Goal: Task Accomplishment & Management: Manage account settings

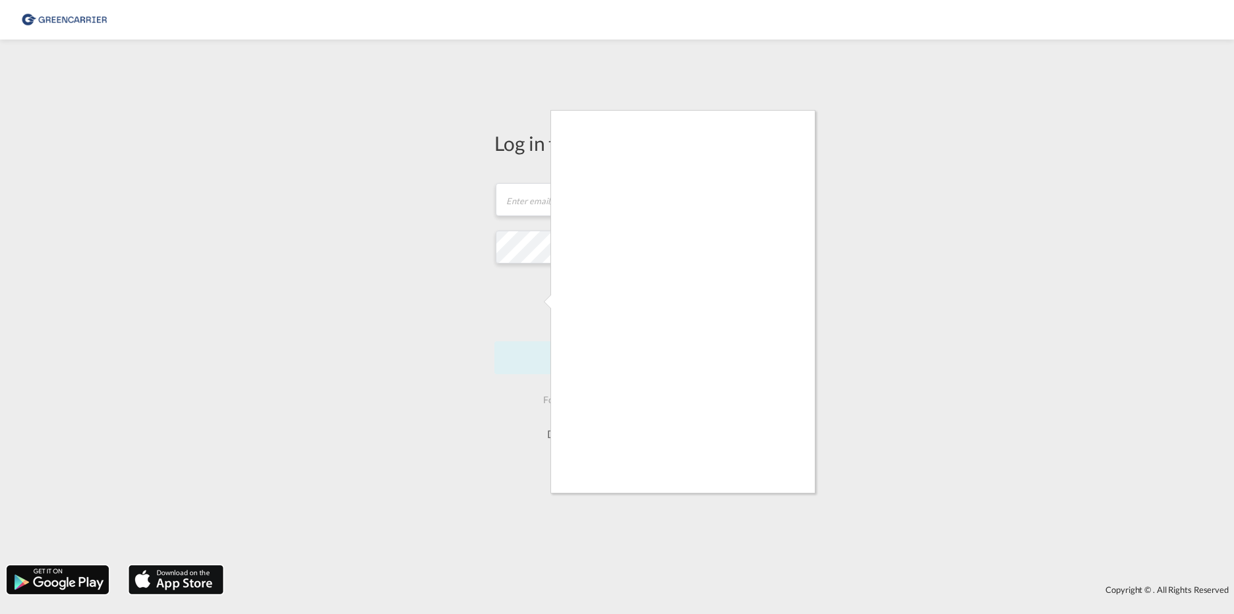
click at [954, 310] on div at bounding box center [617, 307] width 1234 height 614
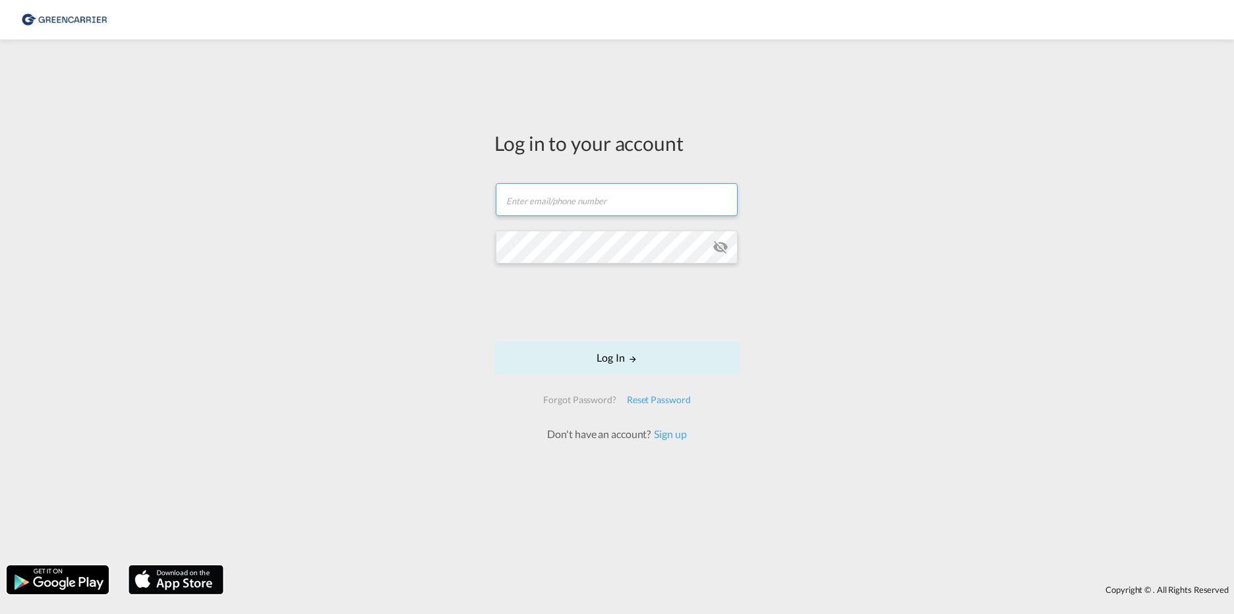
click at [562, 210] on input "text" at bounding box center [617, 199] width 242 height 33
paste input "INTCONSTU"
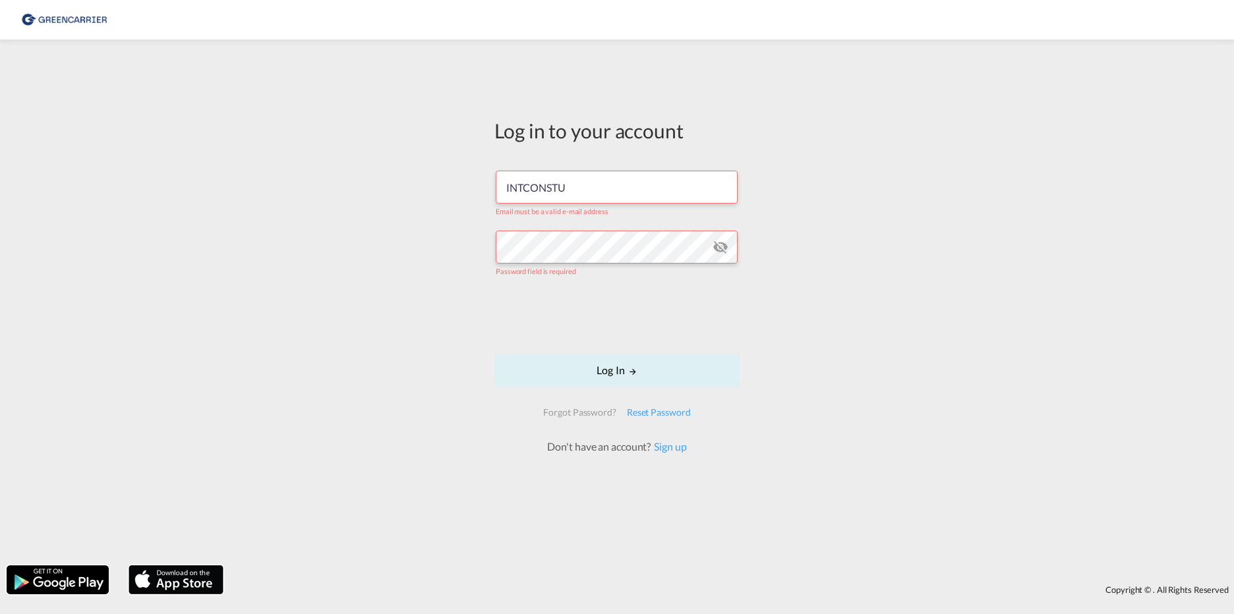
drag, startPoint x: 591, startPoint y: 199, endPoint x: 435, endPoint y: 199, distance: 156.2
click at [442, 199] on div "Log in to your account INTCONSTU Email must be a valid e-mail address Password …" at bounding box center [617, 302] width 1234 height 513
type input "[EMAIL_ADDRESS][DOMAIN_NAME]"
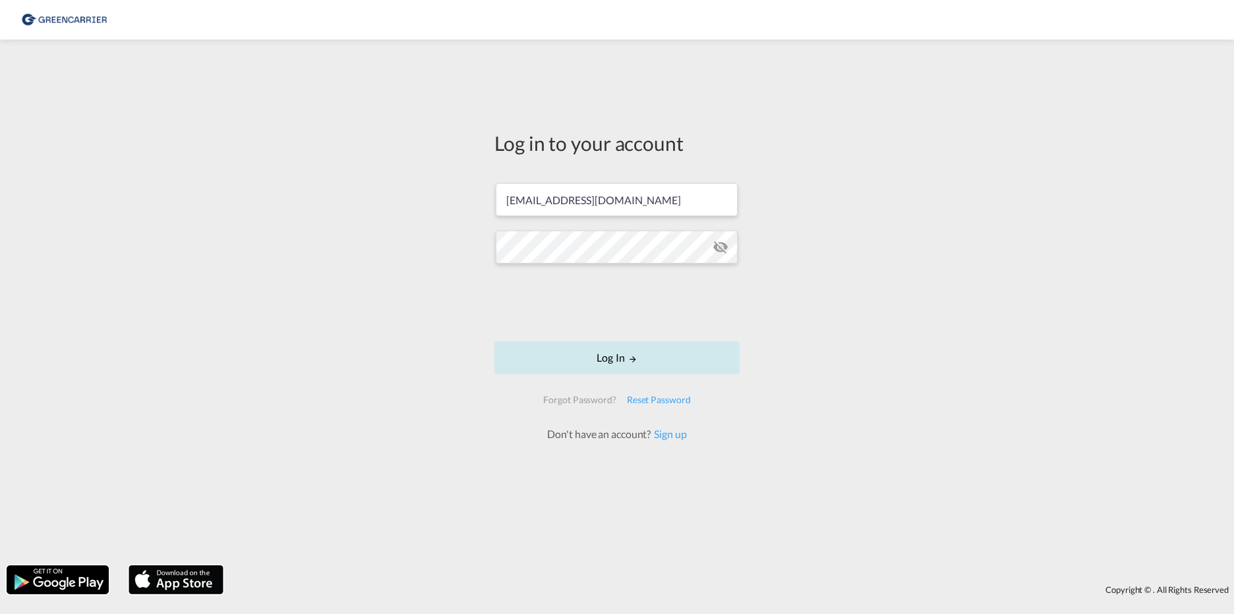
click at [589, 349] on button "Log In" at bounding box center [616, 357] width 245 height 33
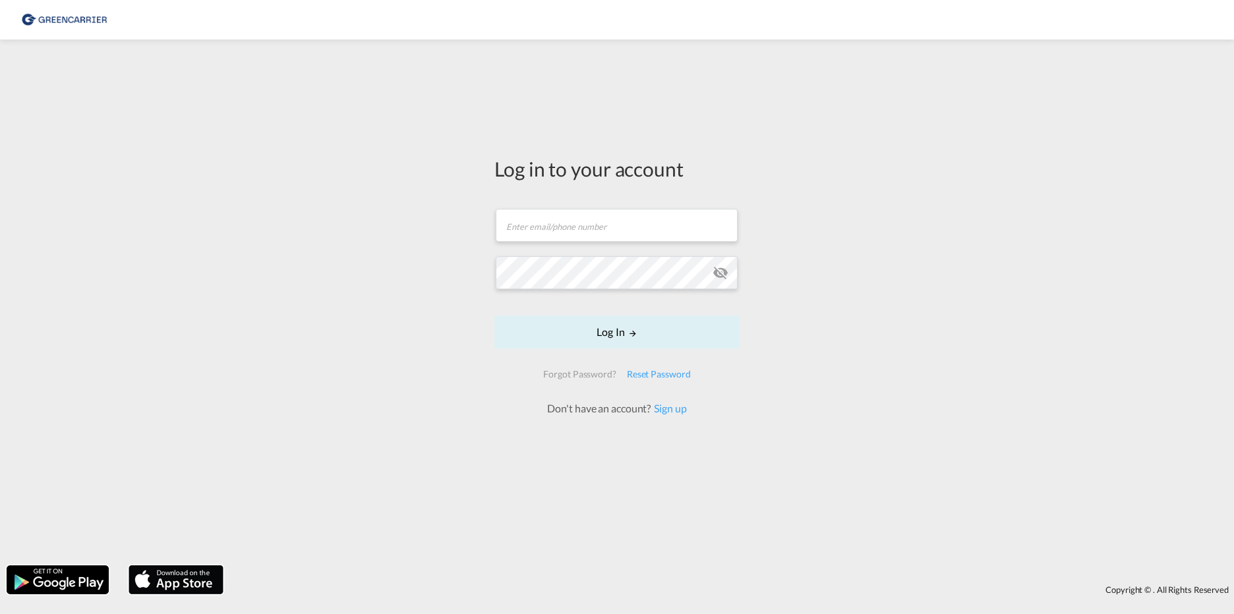
click at [558, 245] on form "Email field is required Password field is required Log In Forgot Password? Rese…" at bounding box center [616, 306] width 245 height 220
click at [560, 231] on input "text" at bounding box center [617, 225] width 242 height 33
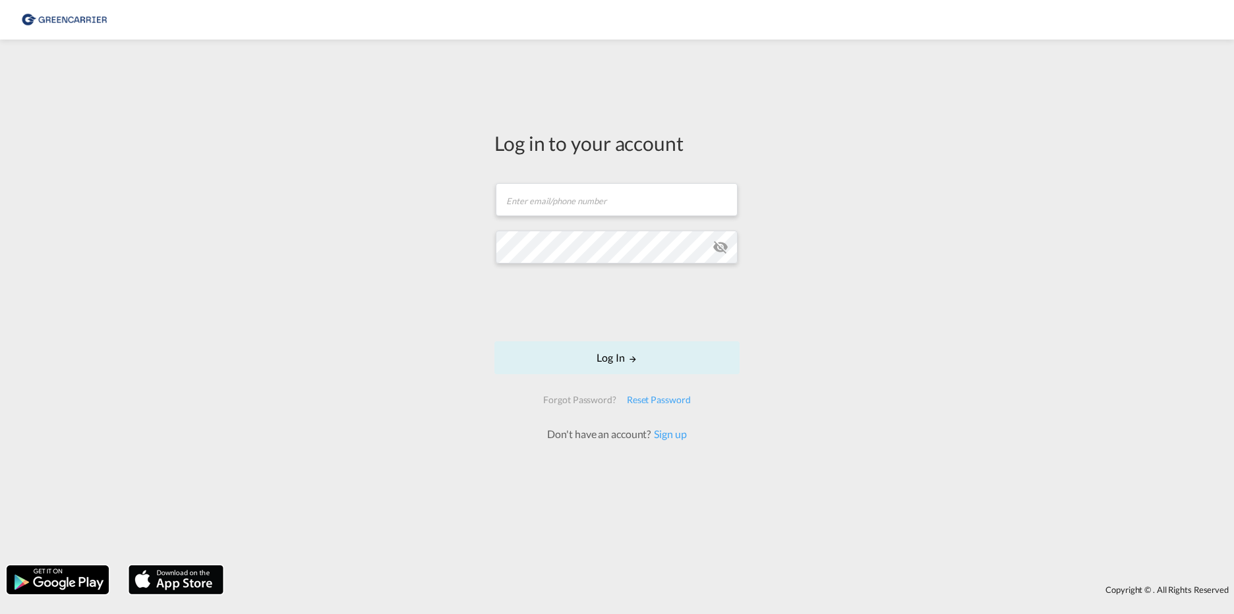
drag, startPoint x: 372, startPoint y: 294, endPoint x: 391, endPoint y: 315, distance: 28.5
click at [372, 294] on div "Log in to your account Email field is required Password field is required Log I…" at bounding box center [617, 302] width 1234 height 513
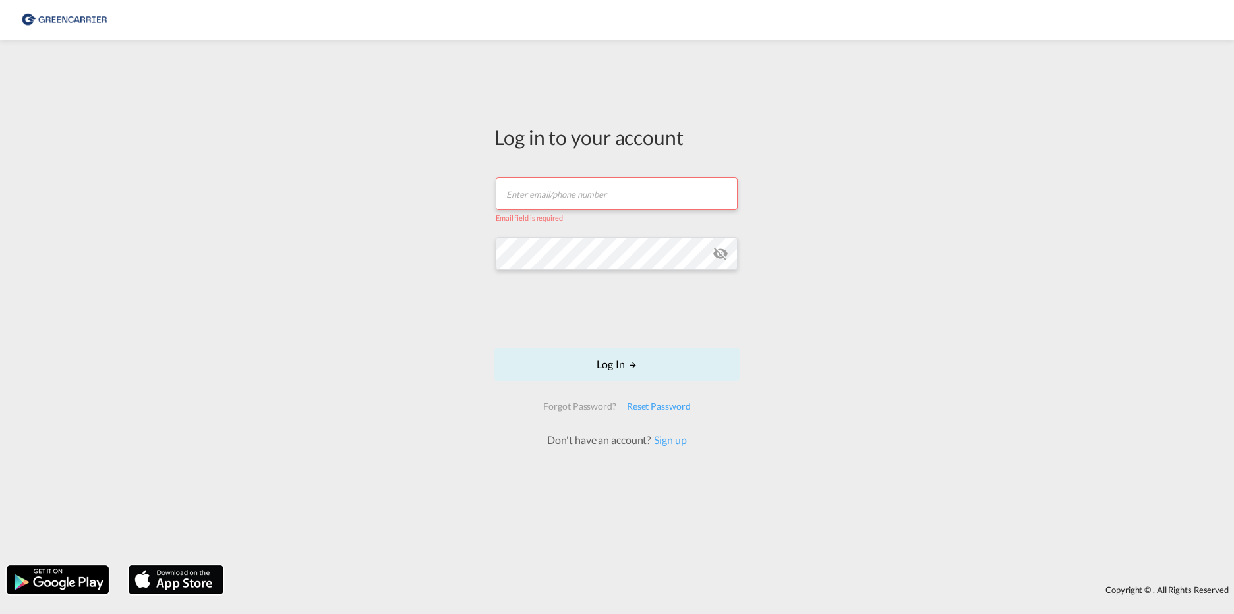
click at [565, 192] on input "text" at bounding box center [617, 193] width 242 height 33
click at [658, 405] on div "Reset Password" at bounding box center [658, 407] width 74 height 24
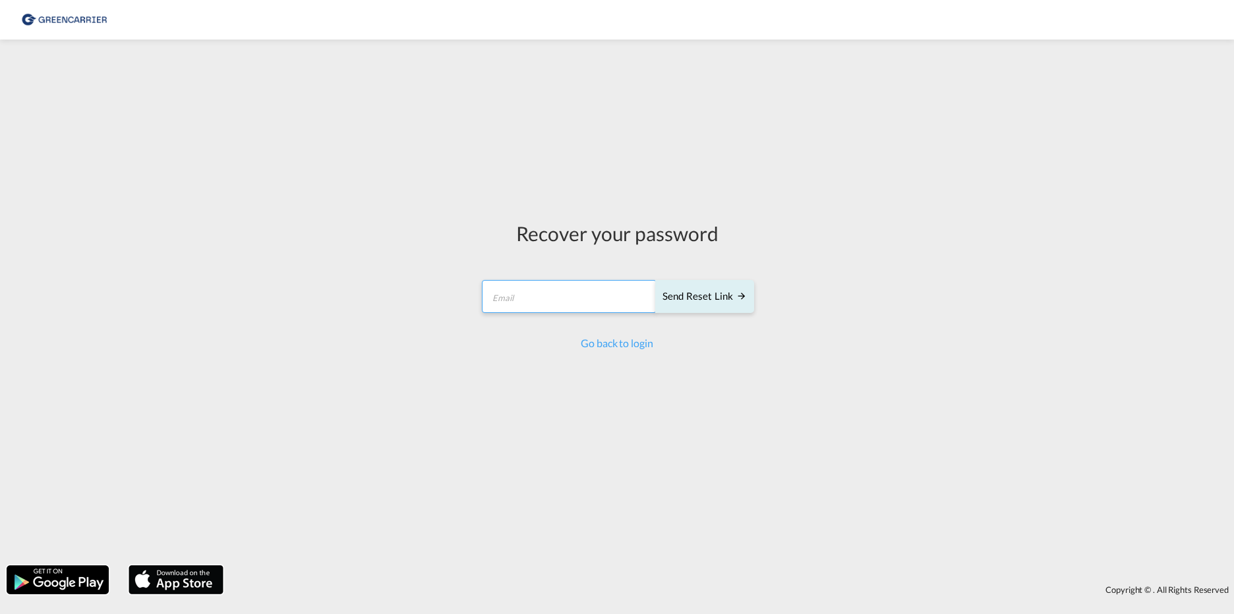
click at [531, 296] on input "email" at bounding box center [569, 296] width 175 height 33
type input "[EMAIL_ADDRESS][DOMAIN_NAME]"
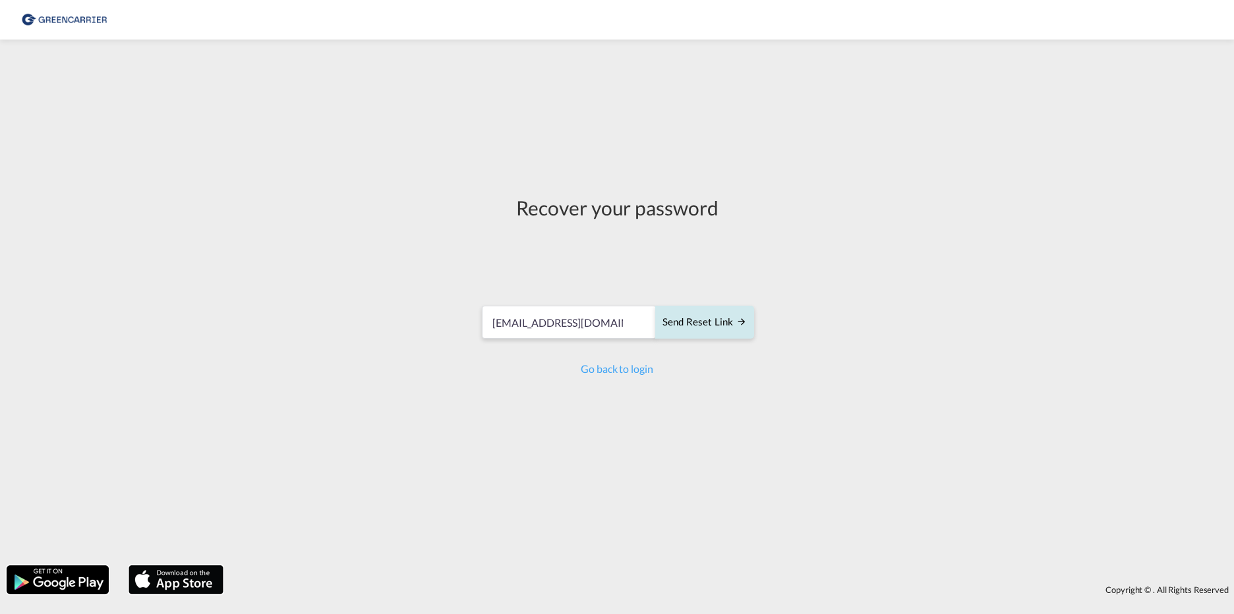
click at [700, 322] on div "Send reset link" at bounding box center [704, 322] width 84 height 15
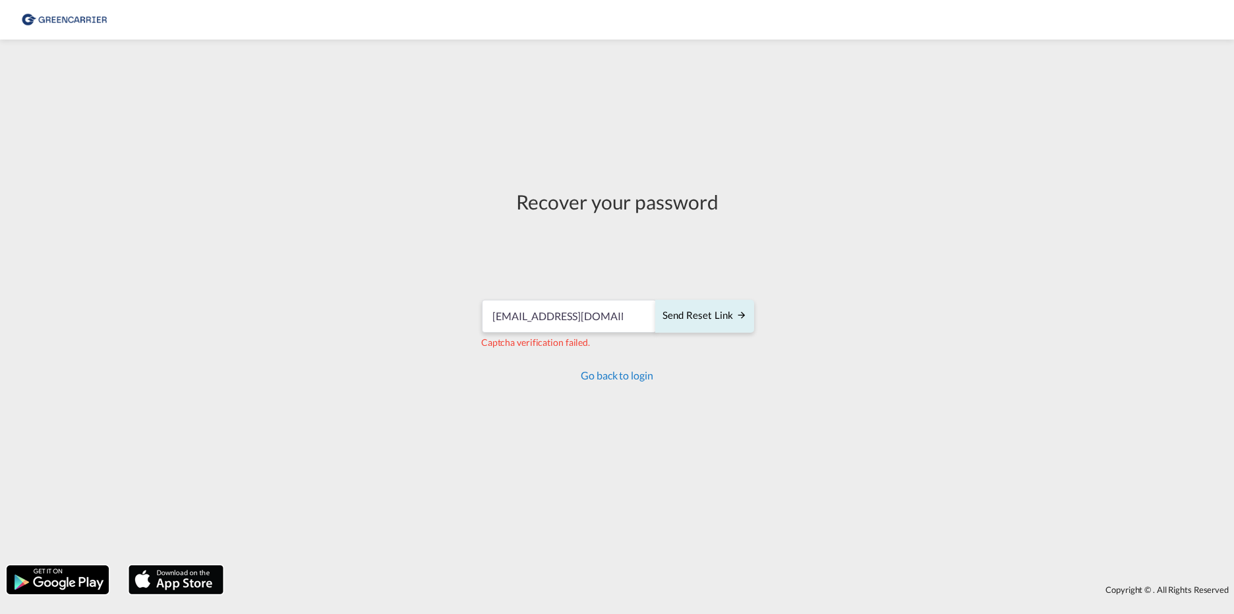
click at [621, 374] on link "Go back to login" at bounding box center [617, 375] width 72 height 13
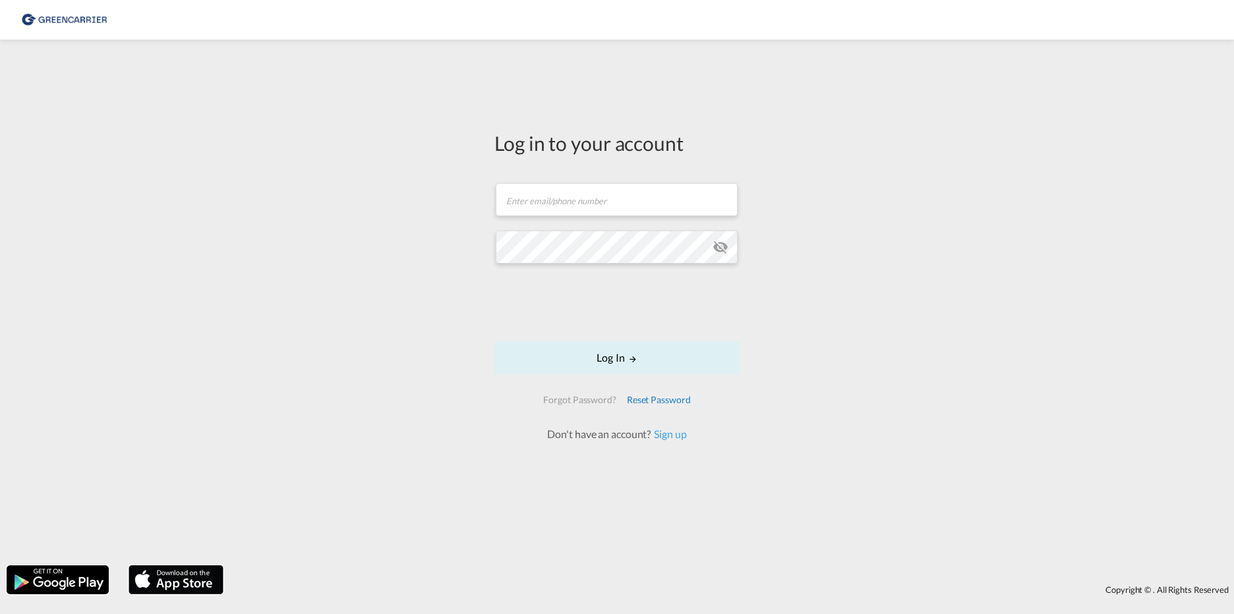
click at [677, 407] on div "Reset Password" at bounding box center [658, 400] width 74 height 24
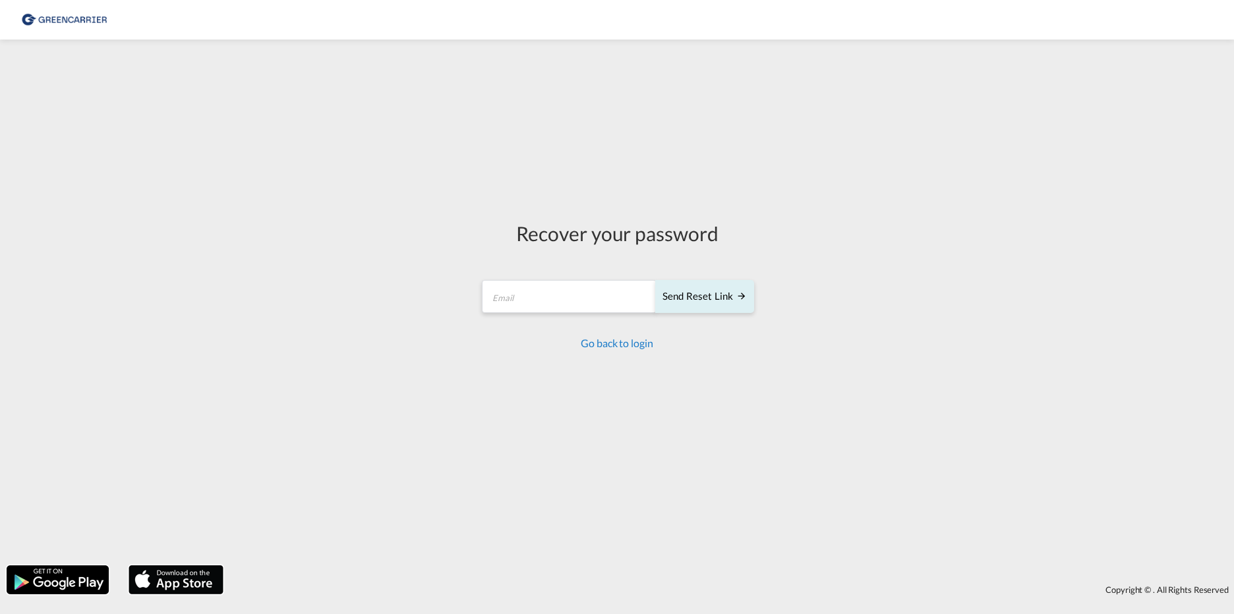
click at [608, 342] on link "Go back to login" at bounding box center [617, 343] width 72 height 13
